Goal: Information Seeking & Learning: Learn about a topic

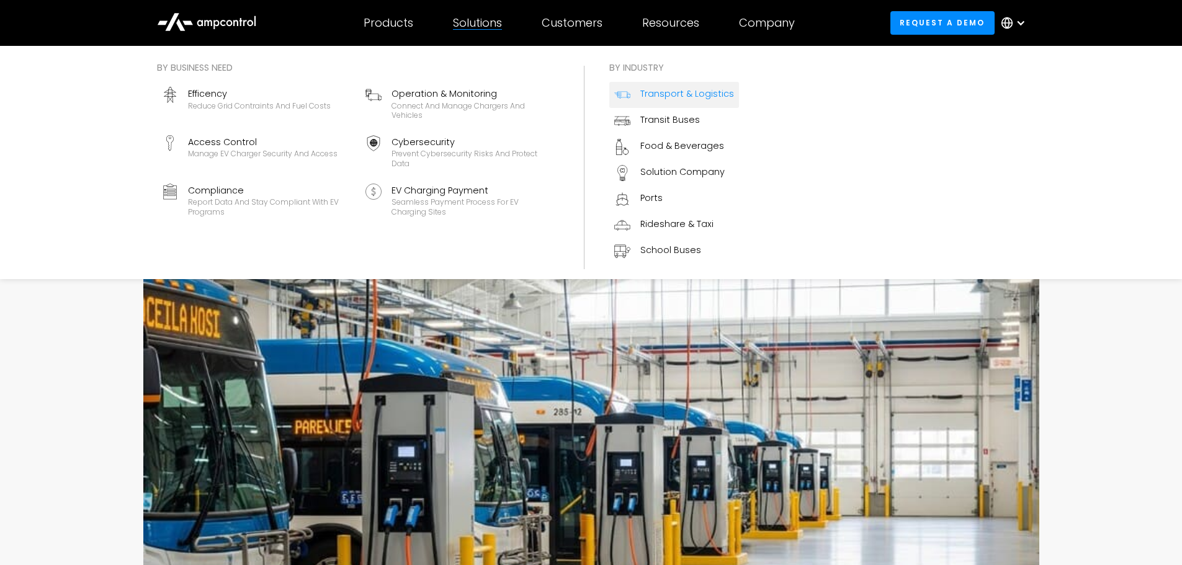
click at [660, 88] on div "Transport & Logistics" at bounding box center [688, 94] width 94 height 14
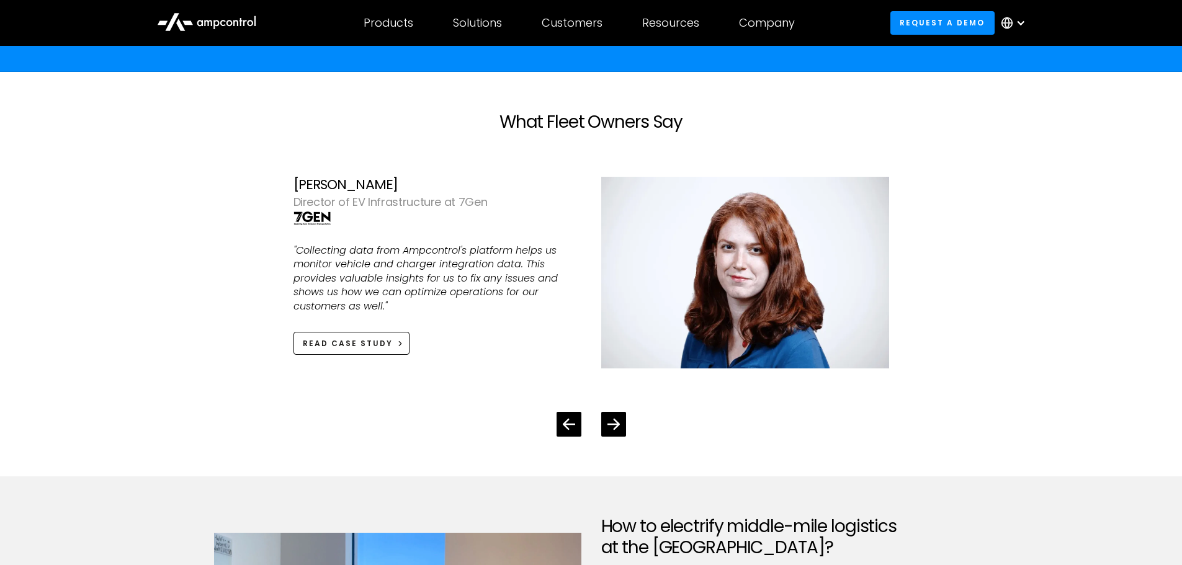
scroll to position [3165, 0]
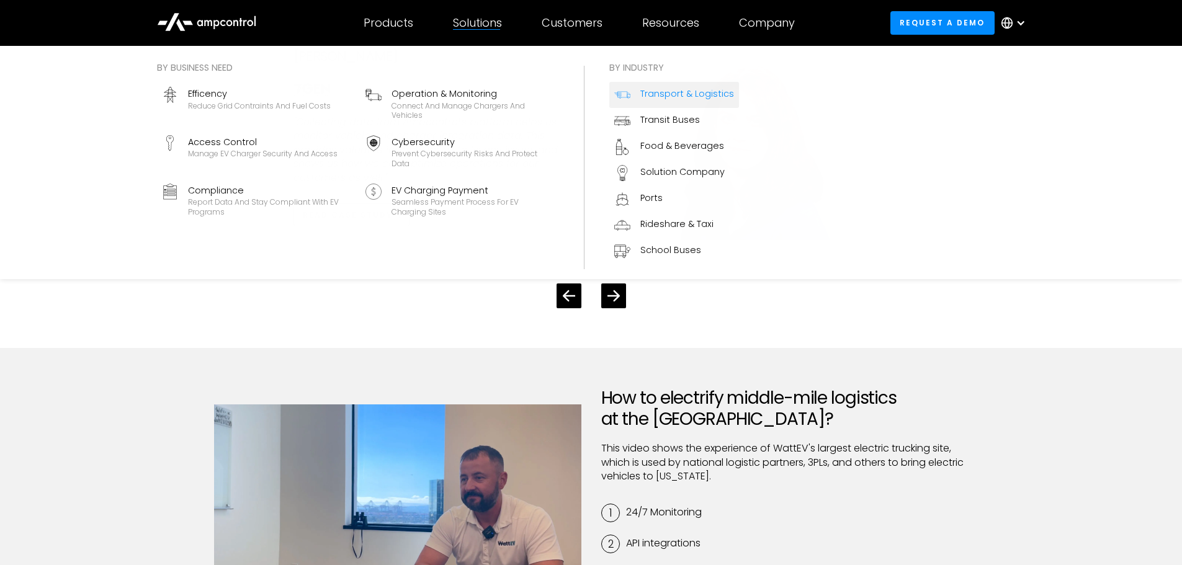
click at [487, 26] on div "Solutions" at bounding box center [477, 23] width 49 height 14
click at [477, 91] on div "Operation & Monitoring" at bounding box center [473, 94] width 163 height 14
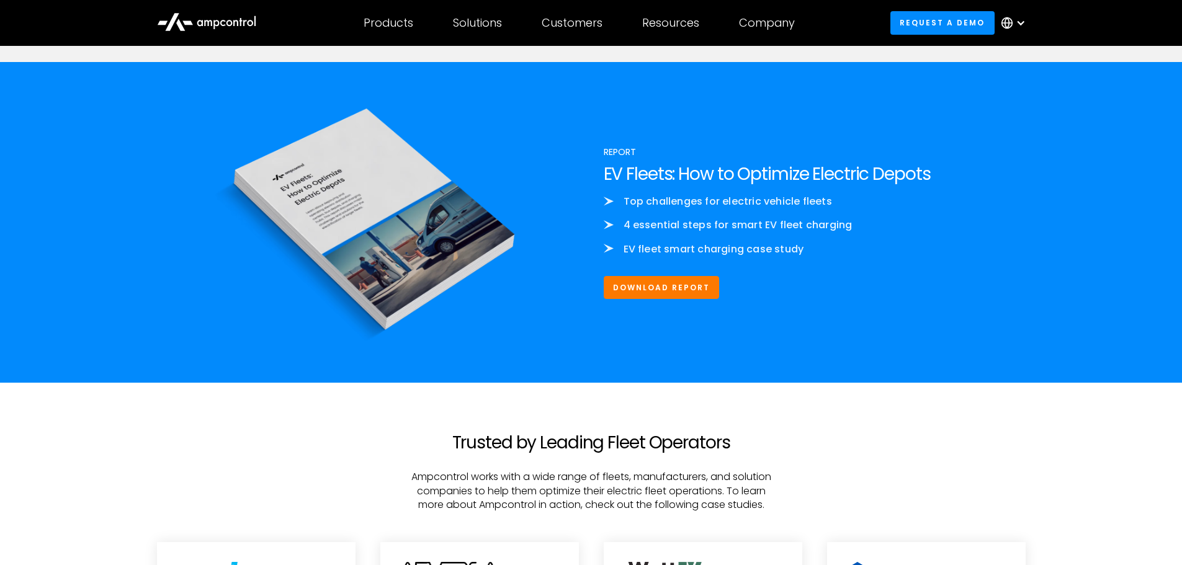
scroll to position [4220, 0]
